Goal: Task Accomplishment & Management: Manage account settings

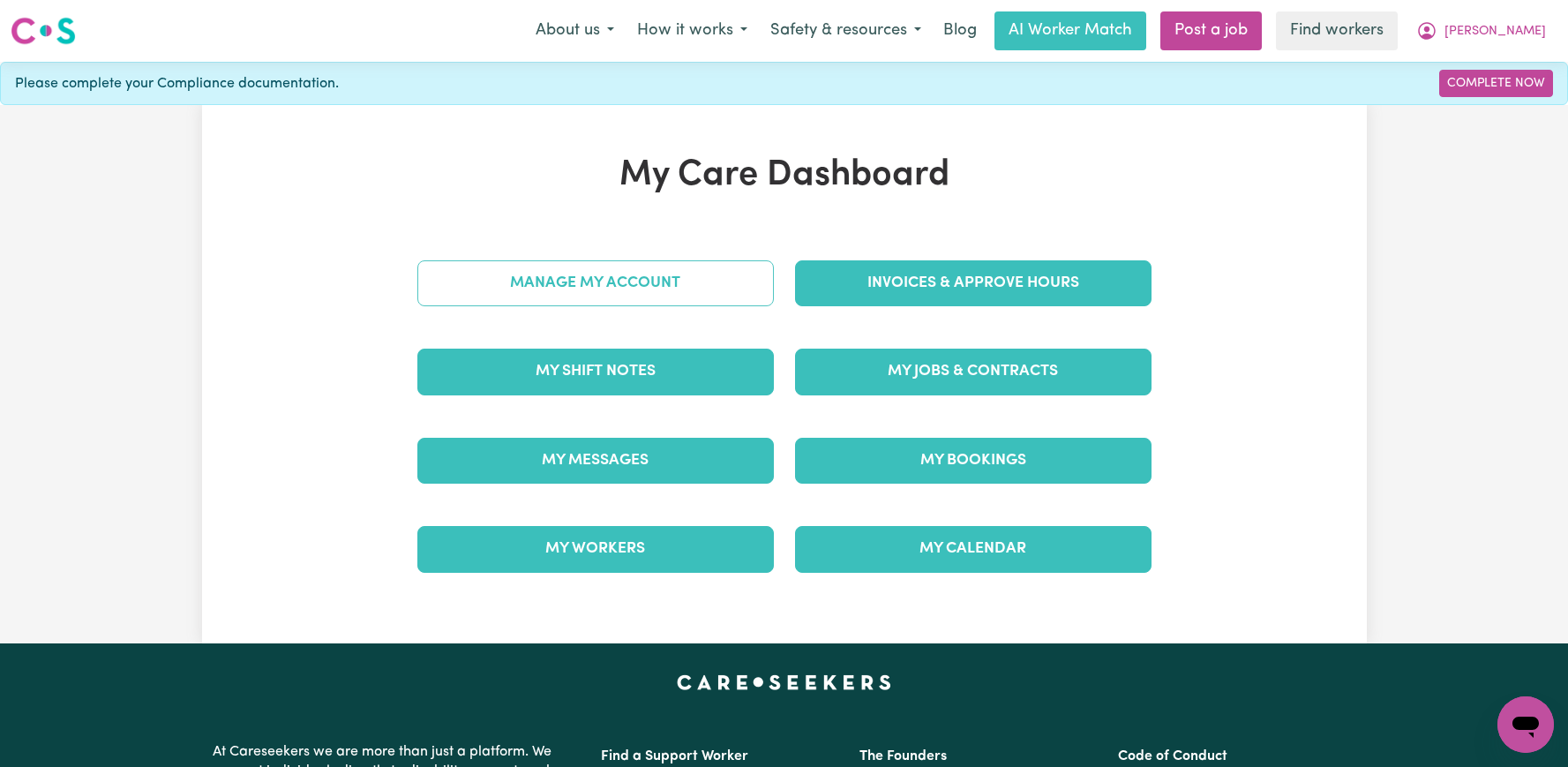
click at [552, 294] on link "Manage My Account" at bounding box center [595, 283] width 356 height 46
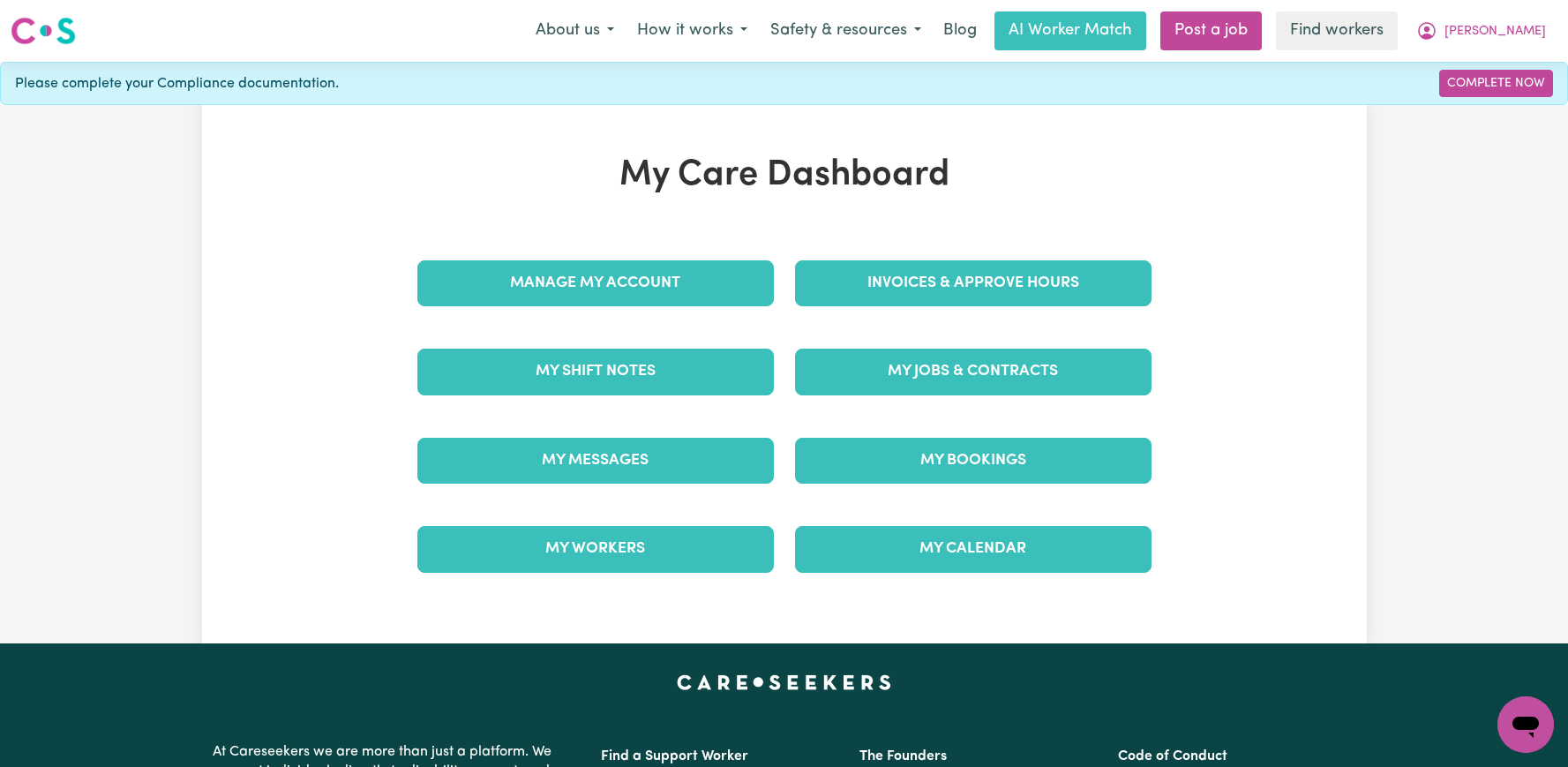
click at [879, 314] on div "Invoices & Approve Hours" at bounding box center [973, 283] width 378 height 88
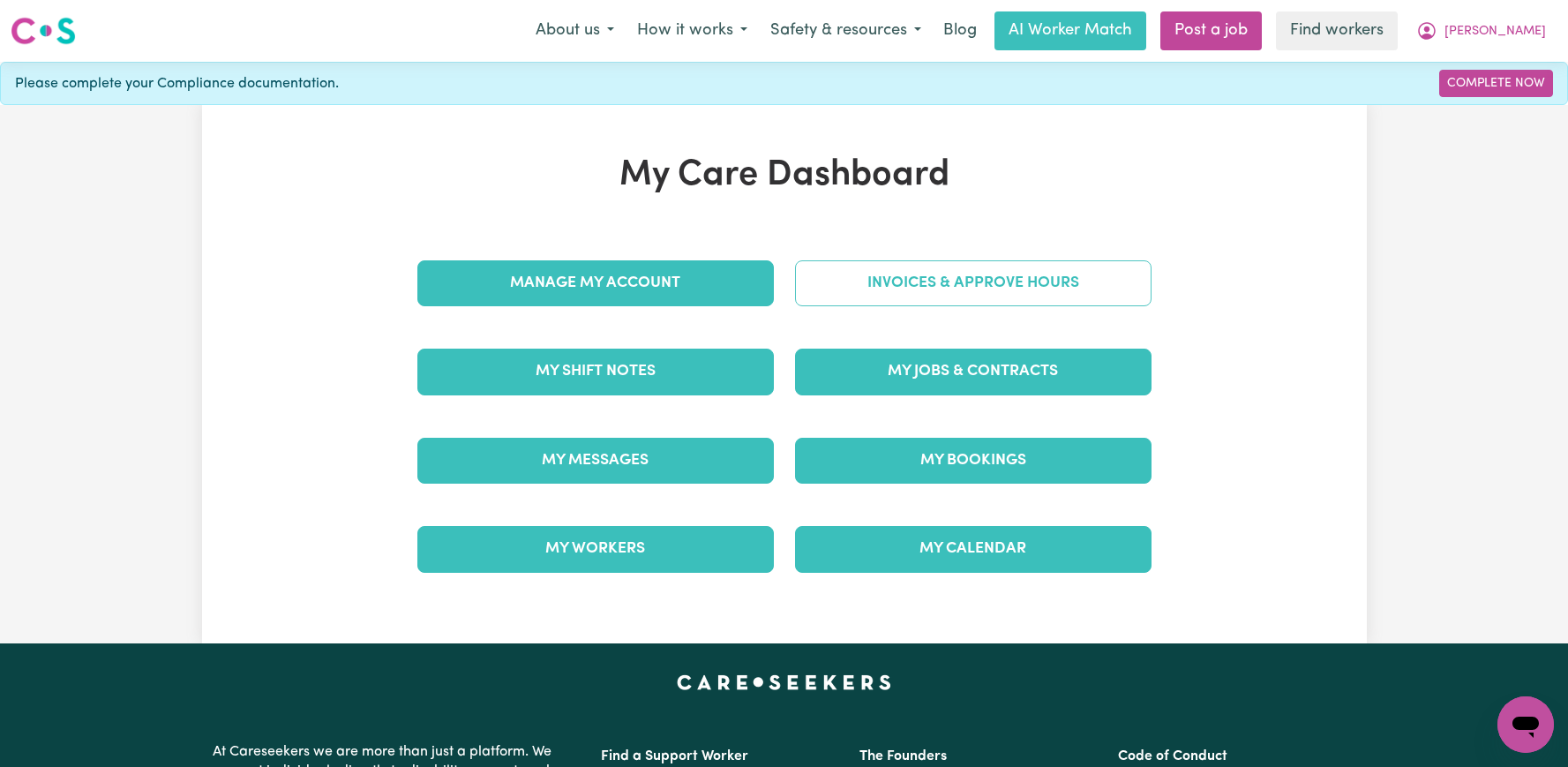
click at [878, 262] on link "Invoices & Approve Hours" at bounding box center [973, 283] width 356 height 46
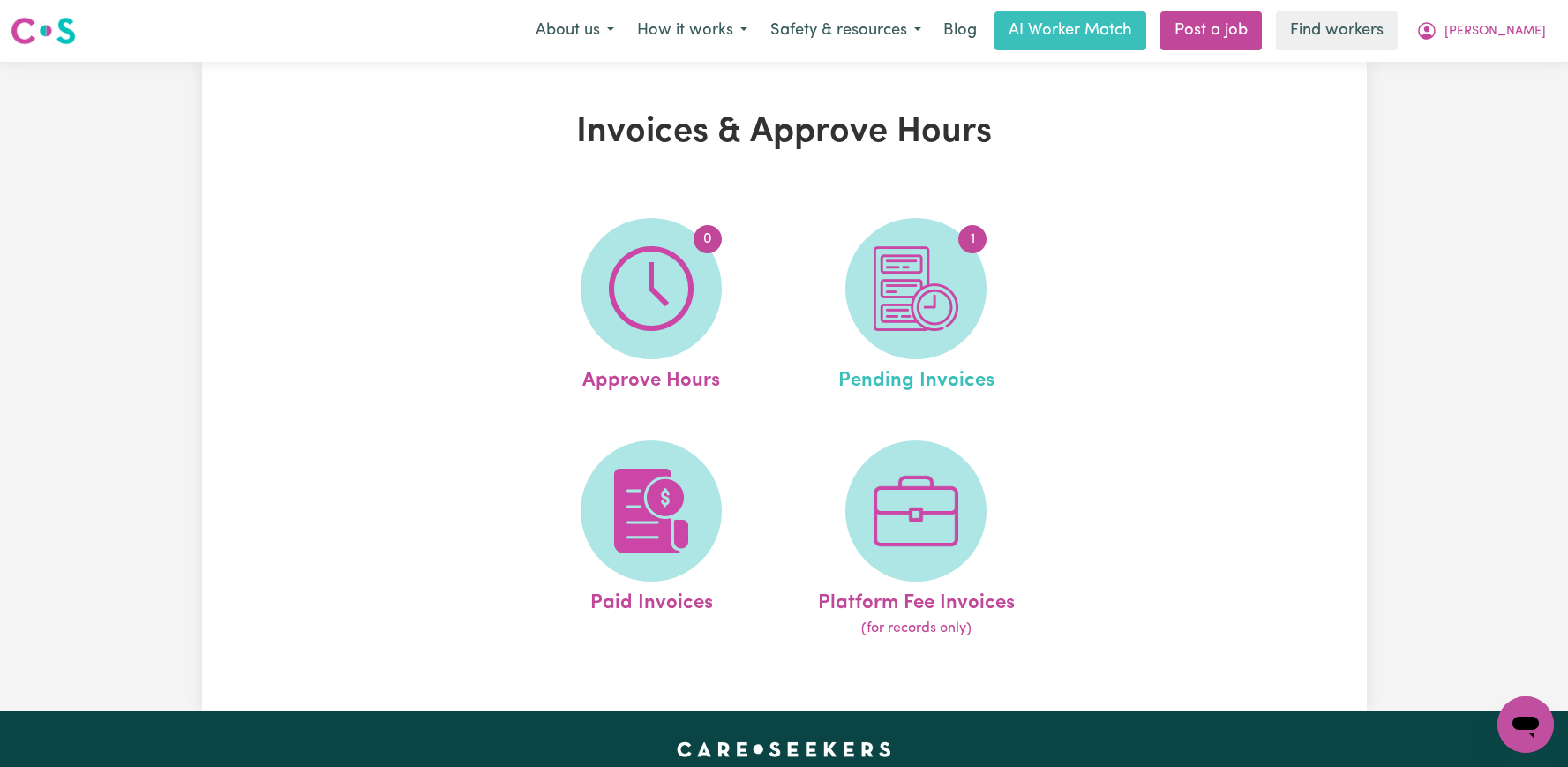
click at [1031, 341] on link "1 Pending Invoices" at bounding box center [916, 308] width 254 height 178
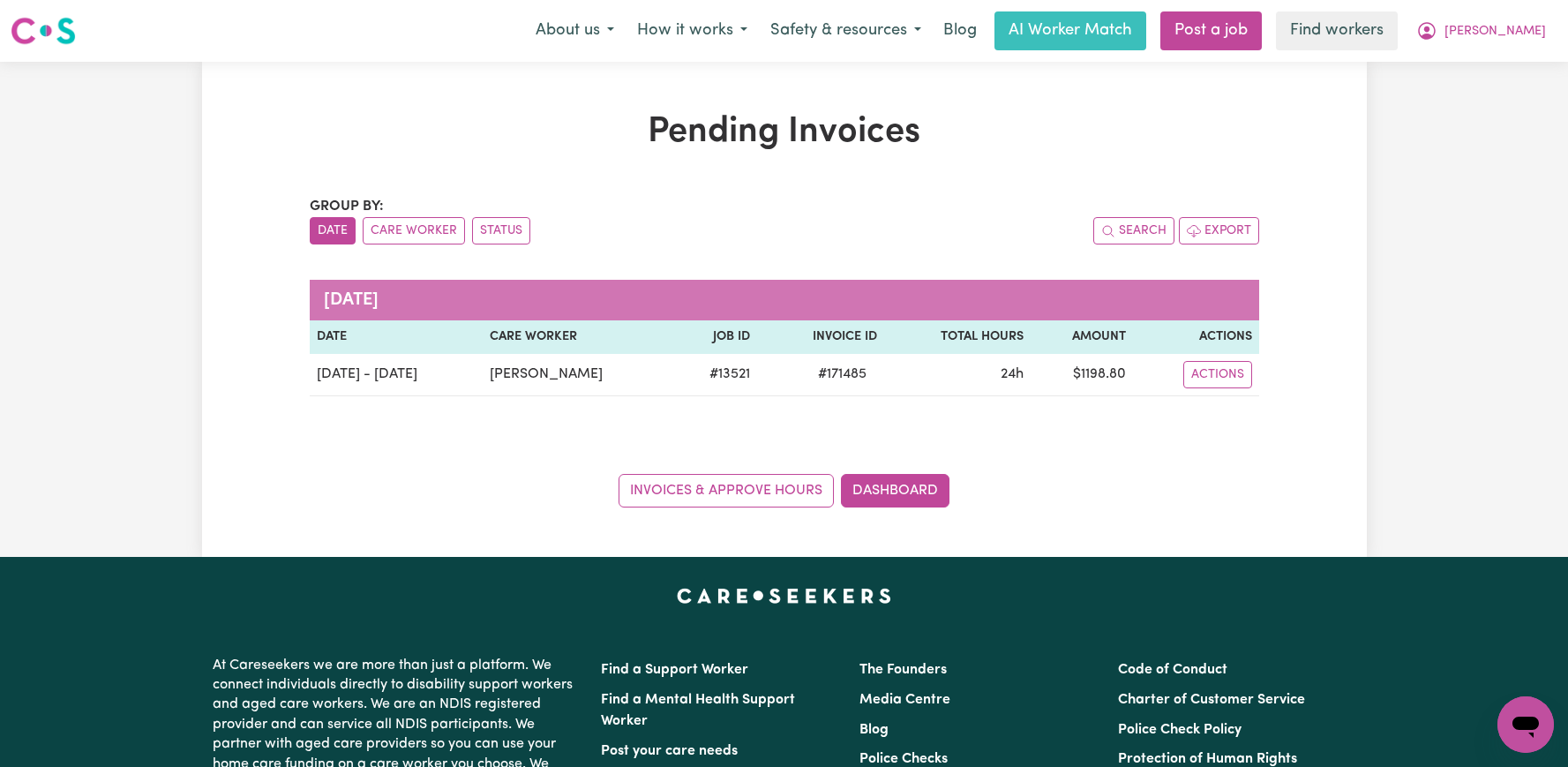
click at [1031, 330] on th "Amount" at bounding box center [1082, 338] width 102 height 34
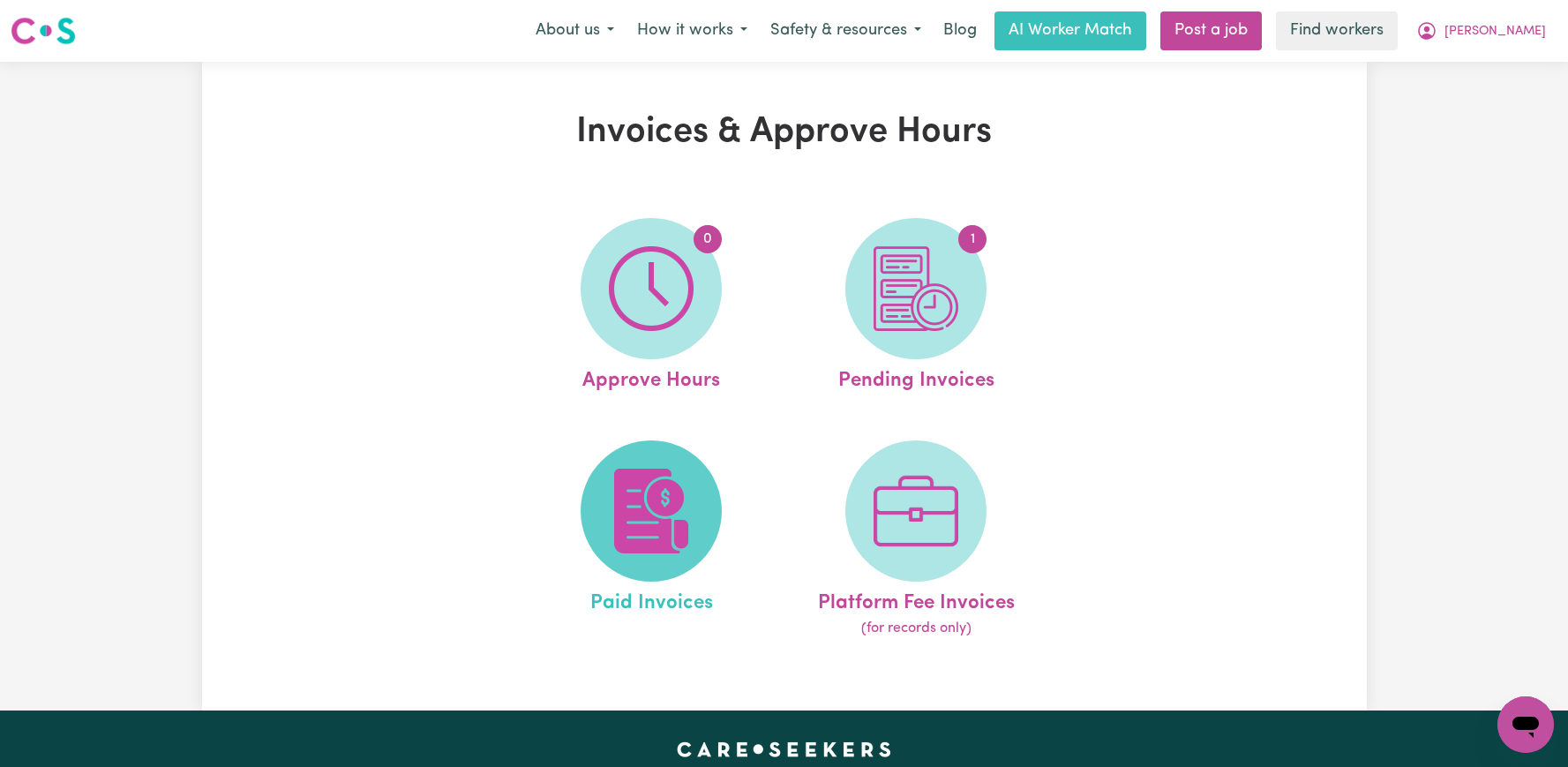
click at [603, 501] on span at bounding box center [651, 511] width 142 height 142
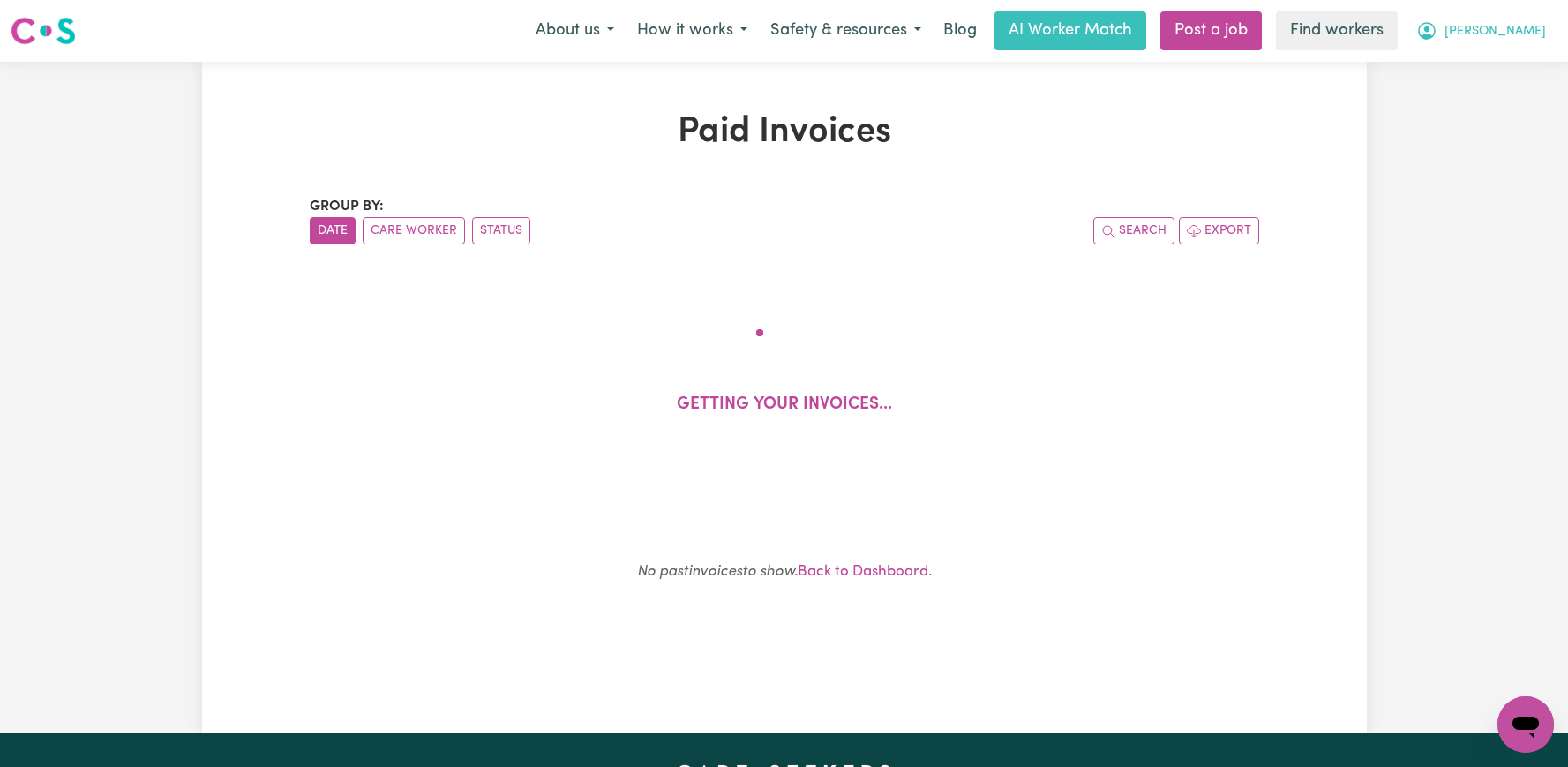
click at [1438, 29] on icon "My Account" at bounding box center [1426, 31] width 22 height 22
click at [1475, 97] on link "Logout" at bounding box center [1486, 101] width 140 height 34
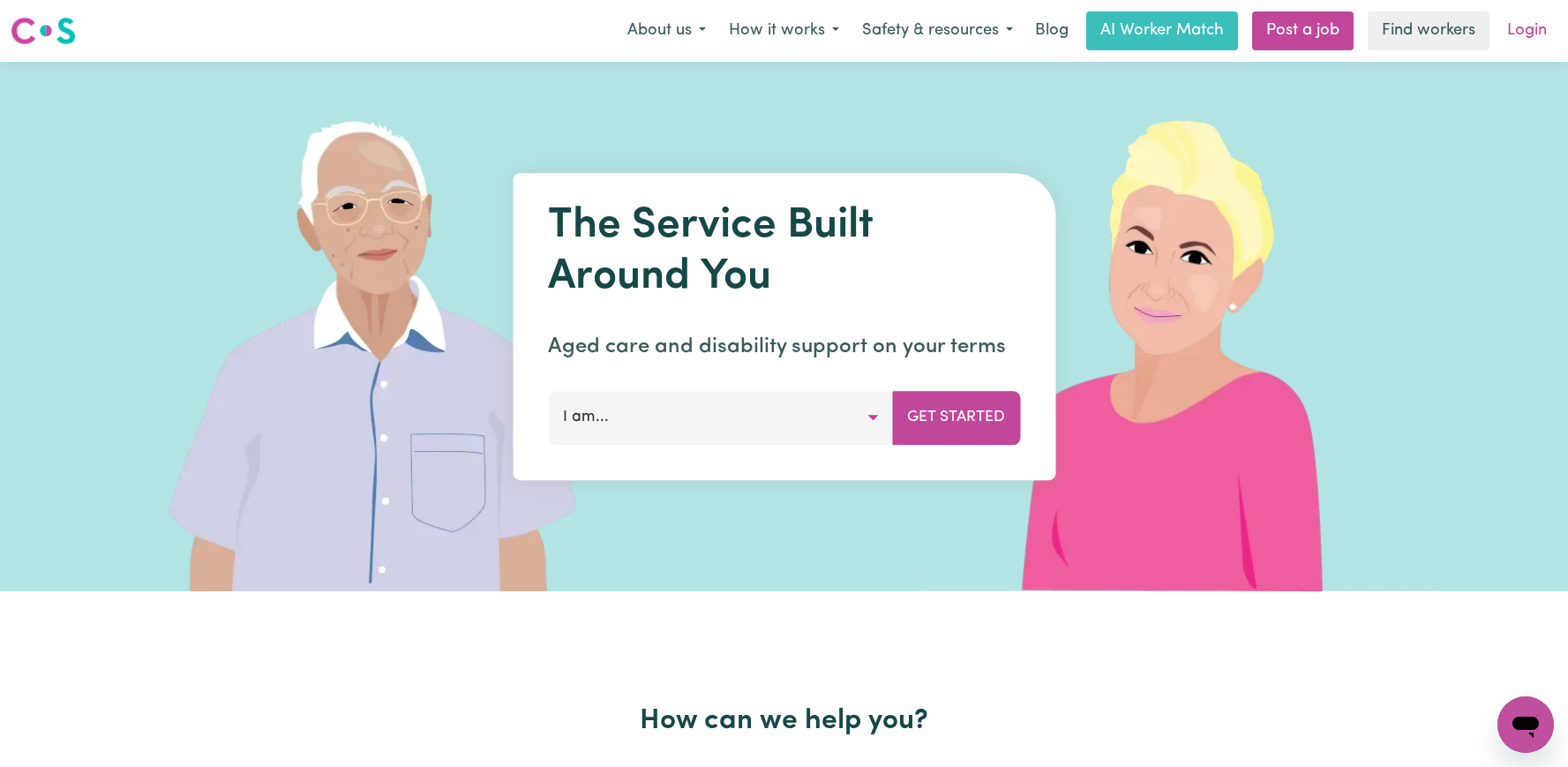
click at [1535, 24] on link "Login" at bounding box center [1527, 30] width 61 height 38
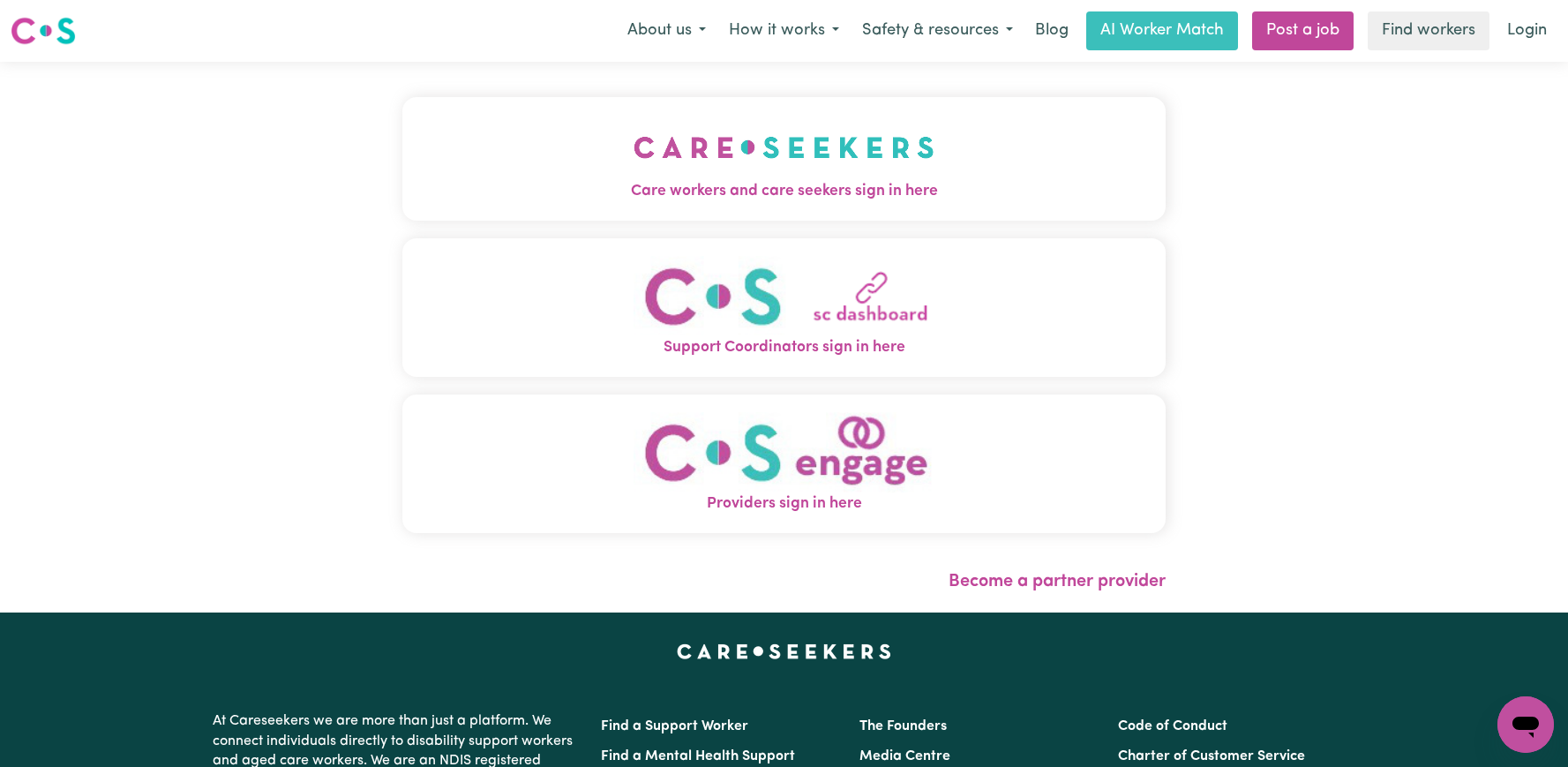
click at [634, 146] on img "Care workers and care seekers sign in here" at bounding box center [784, 147] width 301 height 66
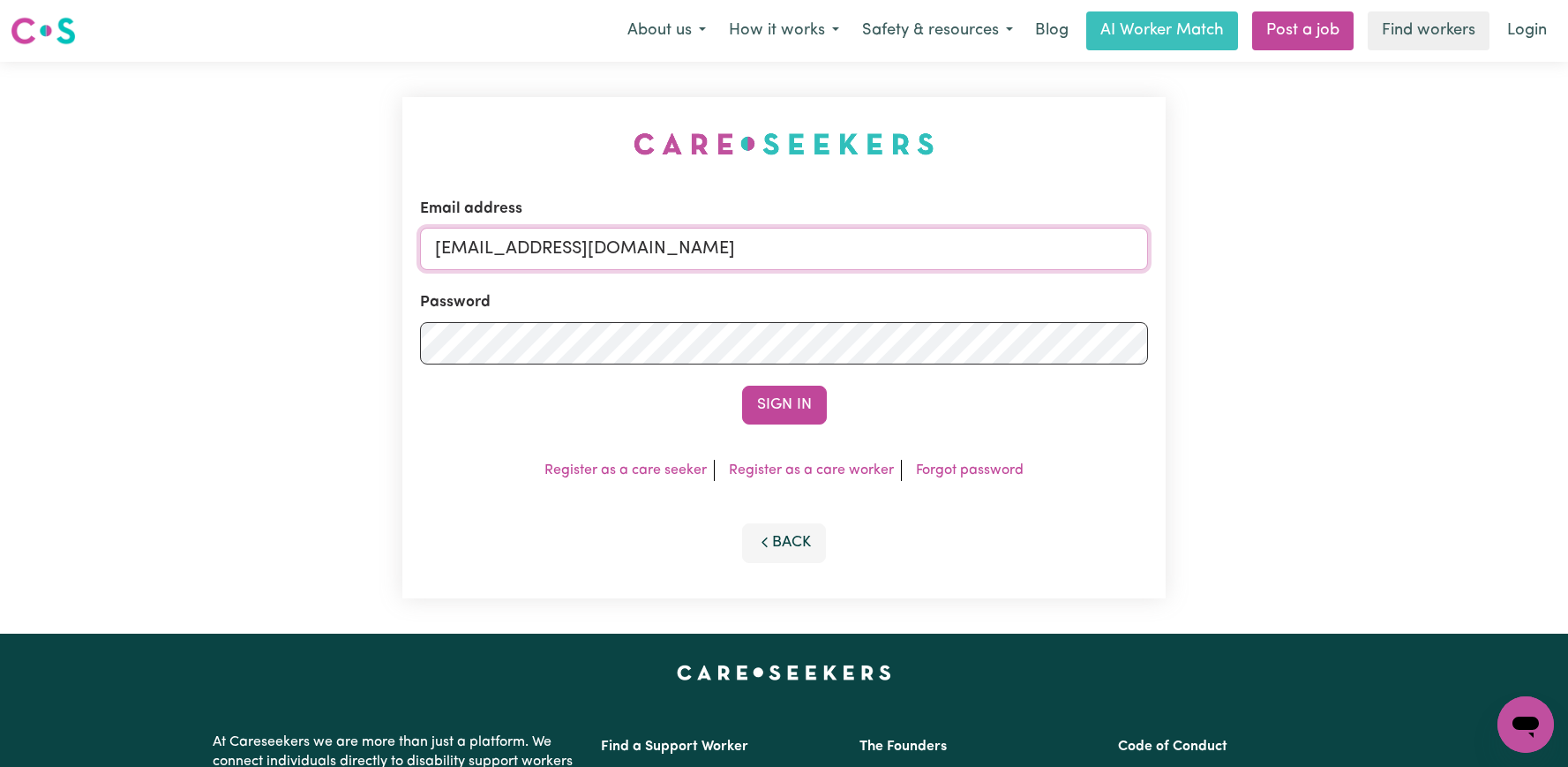
drag, startPoint x: 997, startPoint y: 253, endPoint x: 526, endPoint y: 249, distance: 471.0
click at [527, 249] on input "[EMAIL_ADDRESS][DOMAIN_NAME]" at bounding box center [784, 248] width 728 height 42
paste input "[EMAIL_ADDRESS][DOMAIN_NAME]"
type input "[EMAIL_ADDRESS][DOMAIN_NAME]"
click at [784, 402] on button "Sign In" at bounding box center [784, 405] width 84 height 38
